Goal: Check status: Check status

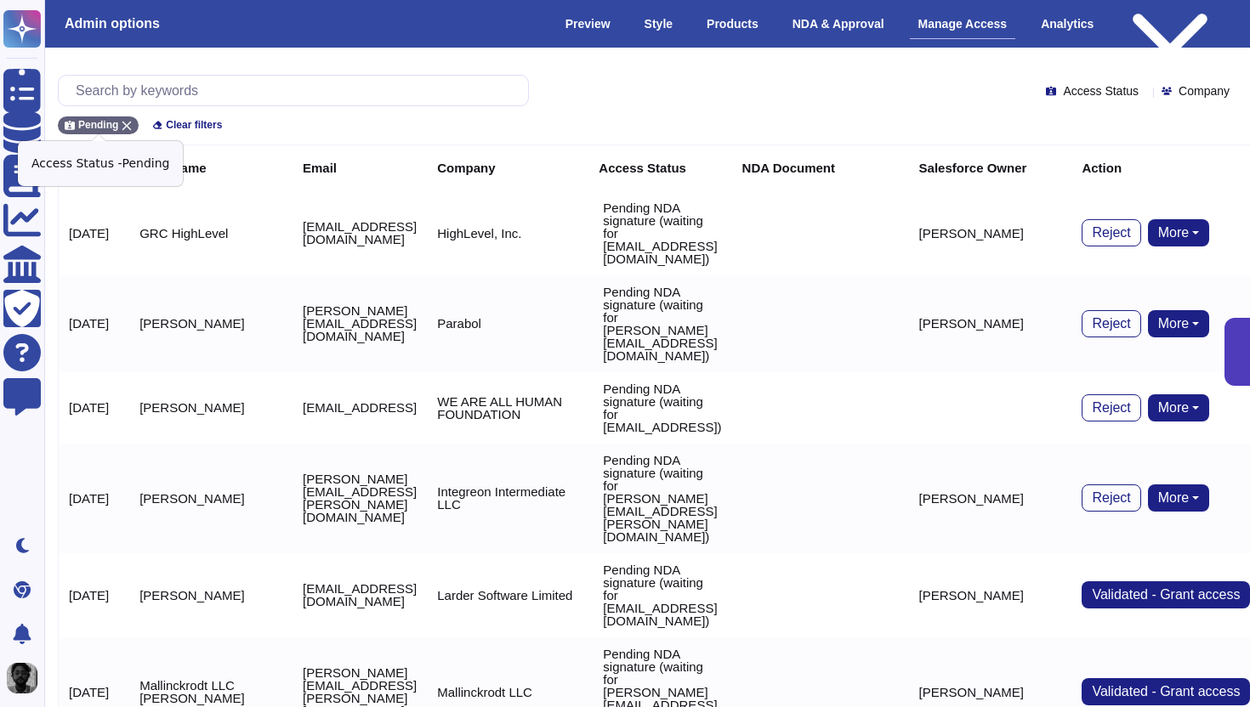
click at [128, 127] on icon at bounding box center [127, 126] width 10 height 10
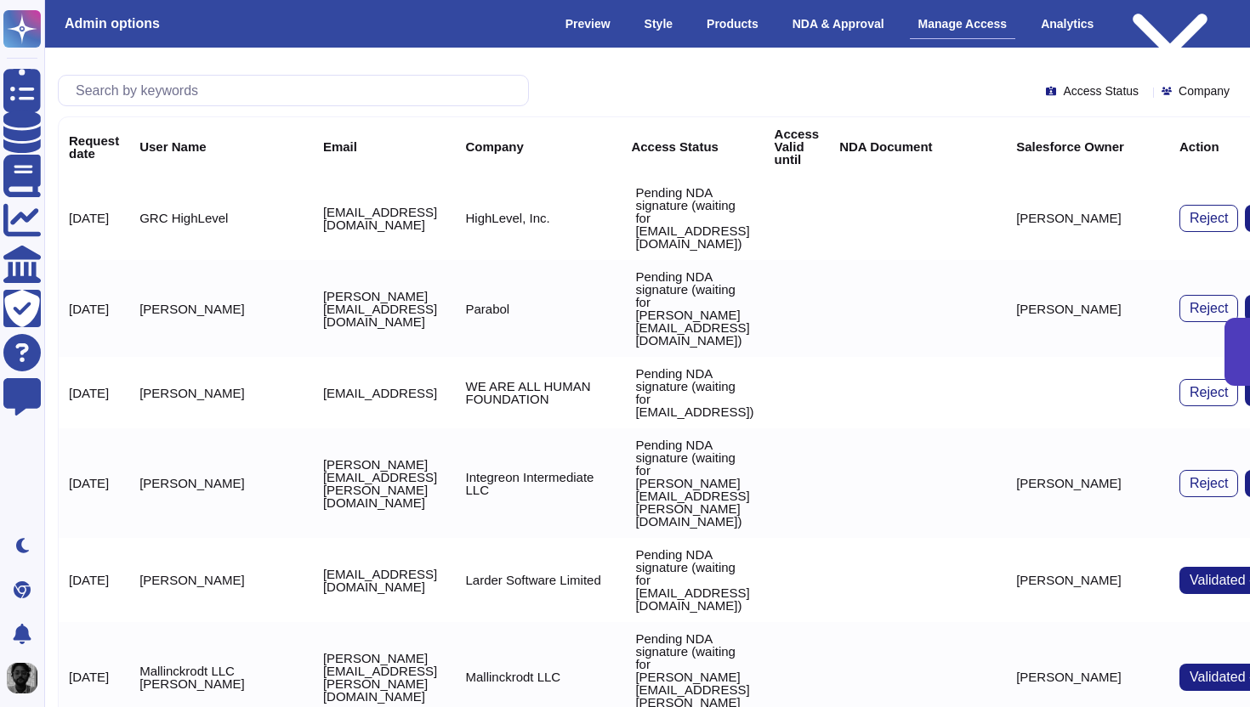
click at [222, 102] on input "text" at bounding box center [297, 91] width 461 height 30
paste input "rich@reifyhealth.com"
type input "rich@reifyhealth.com"
